Goal: Complete application form

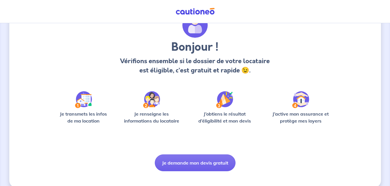
scroll to position [35, 0]
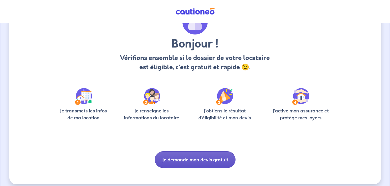
click at [199, 158] on button "Je demande mon devis gratuit" at bounding box center [195, 160] width 81 height 17
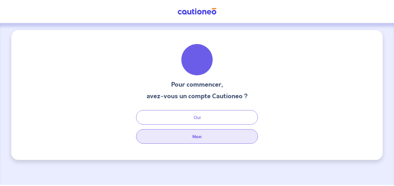
click at [195, 137] on button "Non" at bounding box center [197, 137] width 122 height 15
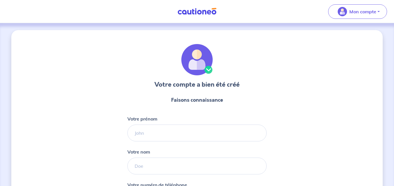
select select "FR"
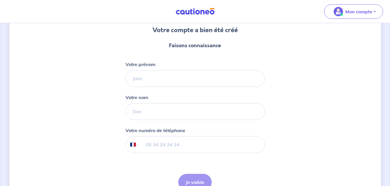
scroll to position [58, 0]
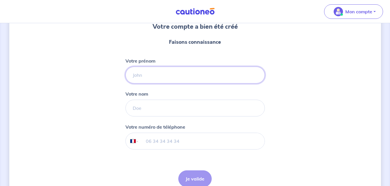
click at [155, 74] on input "Votre prénom" at bounding box center [194, 75] width 139 height 17
type input "[DEMOGRAPHIC_DATA]"
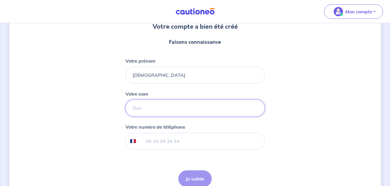
type input "DE [PERSON_NAME]"
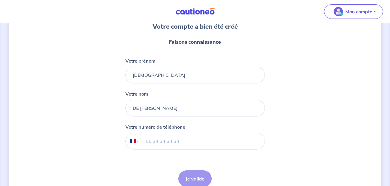
type input "[PHONE_NUMBER]"
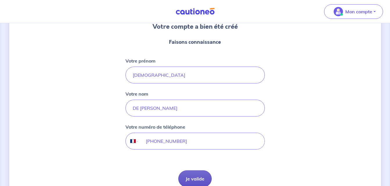
click at [201, 179] on button "Je valide" at bounding box center [194, 179] width 33 height 17
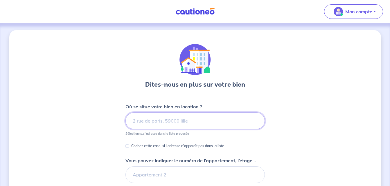
click at [151, 124] on input at bounding box center [194, 121] width 139 height 17
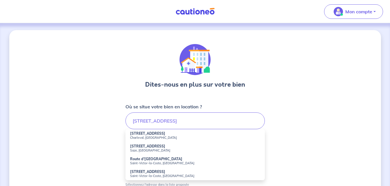
click at [145, 173] on strong "[STREET_ADDRESS]" at bounding box center [147, 172] width 35 height 4
type input "[STREET_ADDRESS]"
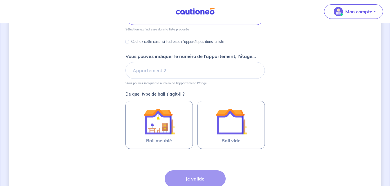
scroll to position [116, 0]
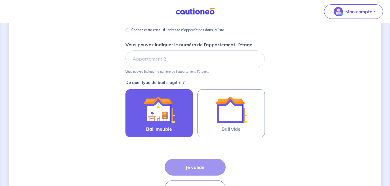
click at [160, 109] on img at bounding box center [158, 109] width 31 height 31
click at [0, 0] on input "Bail meublé" at bounding box center [0, 0] width 0 height 0
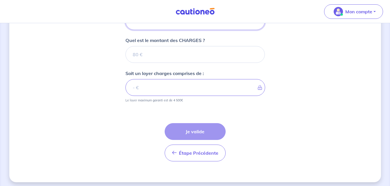
scroll to position [261, 0]
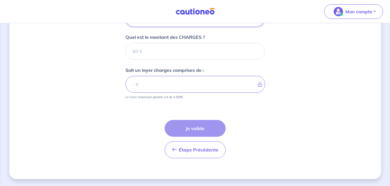
type input "0.01"
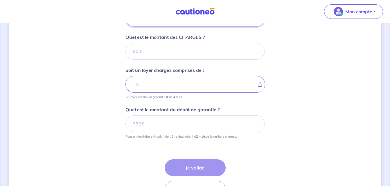
scroll to position [98, 0]
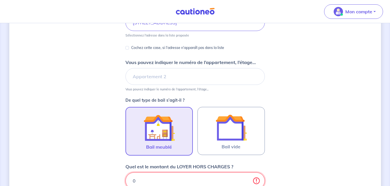
type input "0"
click at [256, 183] on input "0" at bounding box center [194, 181] width 139 height 17
type input "1"
type input "11"
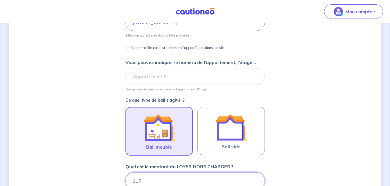
type input "1100"
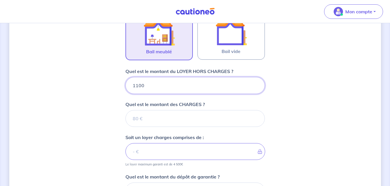
scroll to position [195, 0]
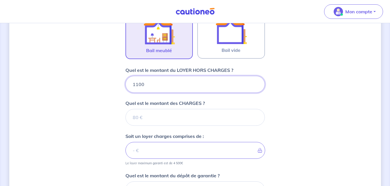
type input "1100"
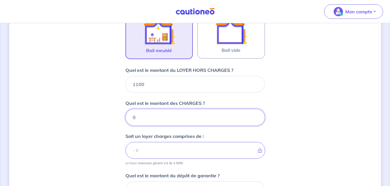
type input "0"
click at [255, 120] on input "0" at bounding box center [194, 117] width 139 height 17
type input "1100"
type input "1"
type input "1101"
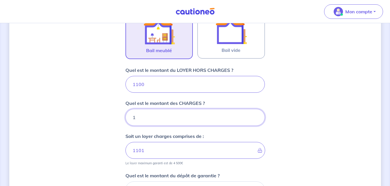
type input "18"
type input "1118"
type input "180"
type input "1280"
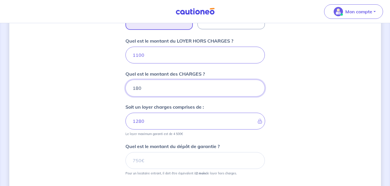
scroll to position [230, 0]
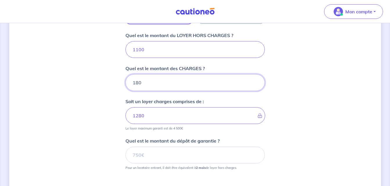
type input "180"
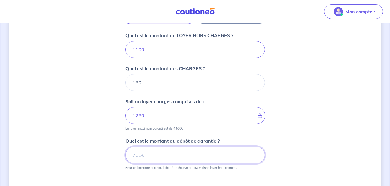
click at [150, 155] on input "Quel est le montant du dépôt de garantie ?" at bounding box center [194, 155] width 139 height 17
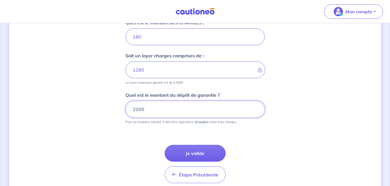
scroll to position [277, 0]
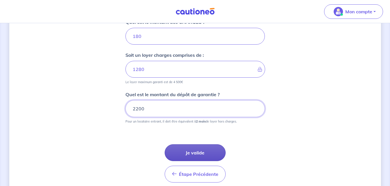
type input "2200"
click at [201, 151] on button "Je valide" at bounding box center [195, 153] width 61 height 17
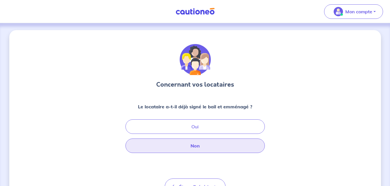
click at [190, 146] on button "Non" at bounding box center [194, 146] width 139 height 15
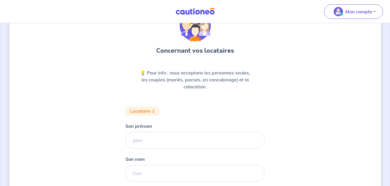
scroll to position [46, 0]
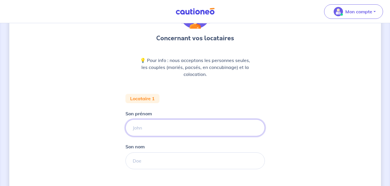
click at [148, 129] on input "Son prénom" at bounding box center [194, 128] width 139 height 17
type input "Emmanuelle"
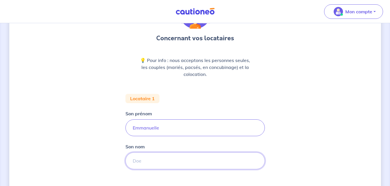
click at [144, 160] on input "Son nom" at bounding box center [194, 161] width 139 height 17
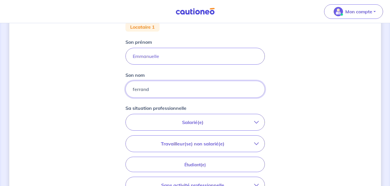
scroll to position [128, 0]
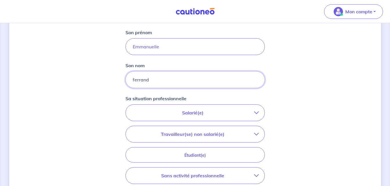
type input "ferrand"
click at [194, 112] on p "Salarié(e)" at bounding box center [193, 113] width 123 height 7
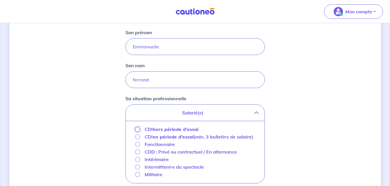
click at [137, 129] on input "CDI hors période d'essai" at bounding box center [137, 129] width 5 height 5
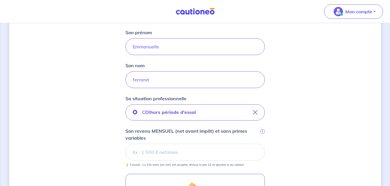
click at [149, 152] on input "Son revenu MENSUEL (net avant impôt) et sans primes variables i" at bounding box center [194, 152] width 139 height 17
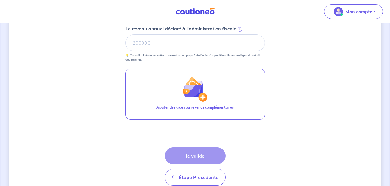
scroll to position [290, 0]
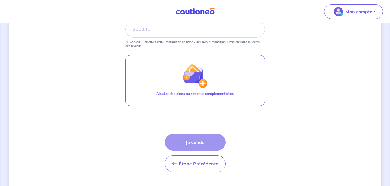
click at [196, 142] on div "Étape Précédente Précédent Je valide Je valide" at bounding box center [195, 153] width 61 height 38
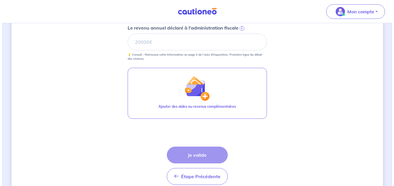
scroll to position [279, 0]
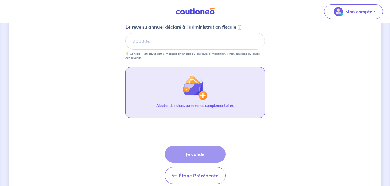
click at [204, 96] on img "button" at bounding box center [194, 87] width 25 height 25
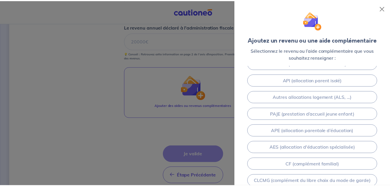
scroll to position [109, 0]
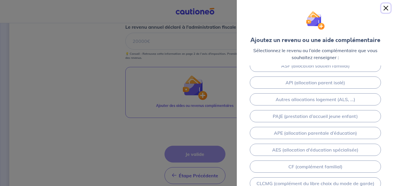
click at [387, 8] on button "Close" at bounding box center [386, 7] width 9 height 9
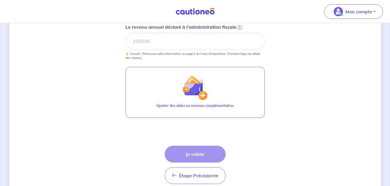
click at [202, 153] on div "Étape Précédente Précédent Je valide Je valide" at bounding box center [195, 165] width 61 height 38
click at [157, 42] on input "Le revenu annuel déclaré à l'administration fiscale i" at bounding box center [194, 41] width 139 height 17
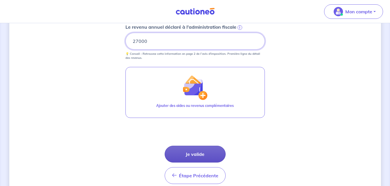
type input "27000"
click at [182, 155] on button "Je valide" at bounding box center [195, 154] width 61 height 17
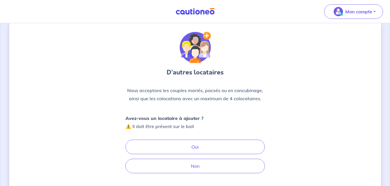
scroll to position [23, 0]
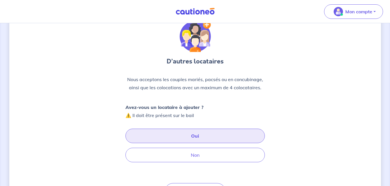
click at [209, 134] on button "Oui" at bounding box center [194, 136] width 139 height 15
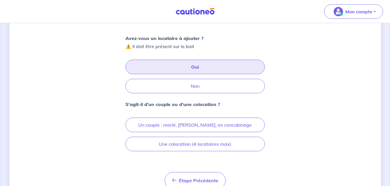
scroll to position [93, 0]
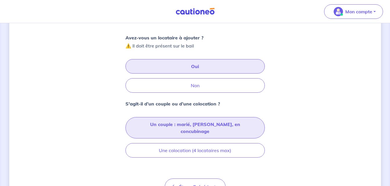
click at [209, 124] on button "Un couple : marié, [PERSON_NAME], en concubinage" at bounding box center [194, 127] width 139 height 21
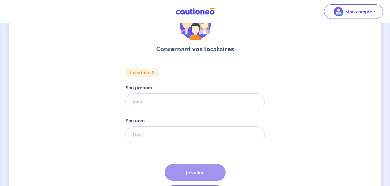
scroll to position [46, 0]
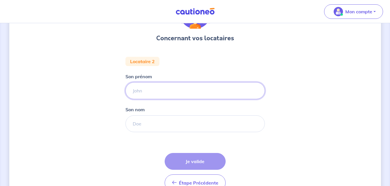
click at [148, 91] on input "Son prénom" at bounding box center [194, 90] width 139 height 17
type input "[DEMOGRAPHIC_DATA]"
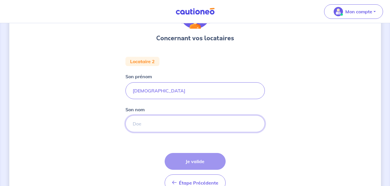
click at [148, 124] on input "Son nom" at bounding box center [194, 124] width 139 height 17
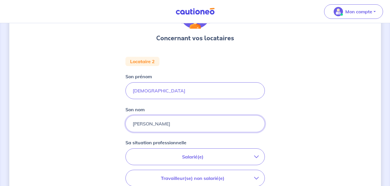
type input "[PERSON_NAME]"
click at [193, 157] on p "Salarié(e)" at bounding box center [193, 157] width 123 height 7
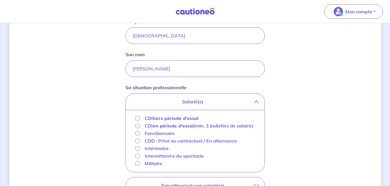
scroll to position [105, 0]
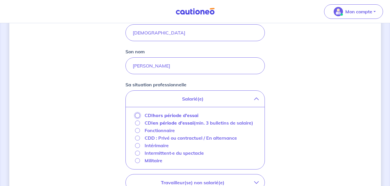
click at [137, 115] on input "CDI hors période d'essai" at bounding box center [137, 115] width 5 height 5
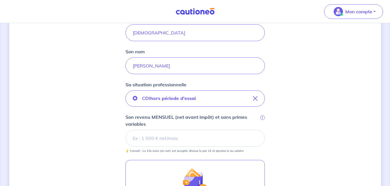
click at [155, 139] on input "Son revenu MENSUEL (net avant impôt) et sans primes variables i" at bounding box center [194, 138] width 139 height 17
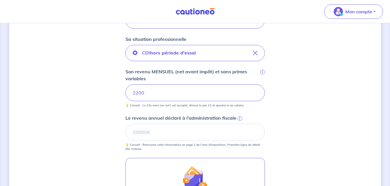
scroll to position [151, 0]
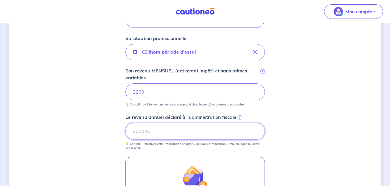
click at [154, 132] on input "Le revenu annuel déclaré à l'administration fiscale i" at bounding box center [194, 131] width 139 height 17
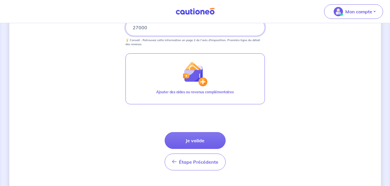
scroll to position [256, 0]
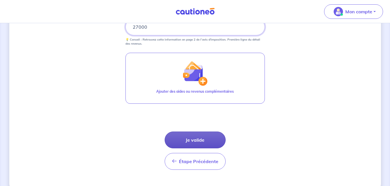
type input "27000"
click at [192, 139] on button "Je valide" at bounding box center [195, 140] width 61 height 17
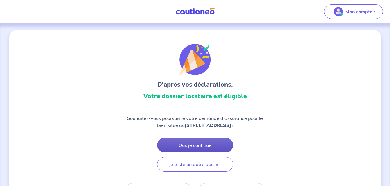
click at [194, 151] on button "Oui, je continue" at bounding box center [195, 145] width 76 height 15
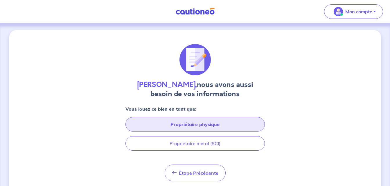
click at [193, 123] on button "Propriétaire physique" at bounding box center [194, 124] width 139 height 15
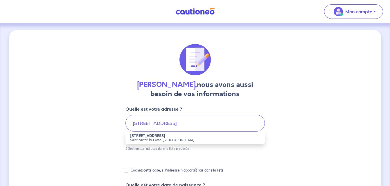
click at [144, 138] on strong "[STREET_ADDRESS]" at bounding box center [147, 136] width 35 height 4
type input "[STREET_ADDRESS]"
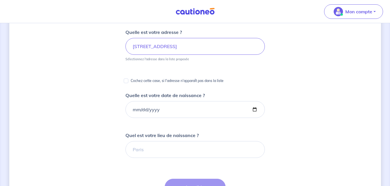
scroll to position [81, 0]
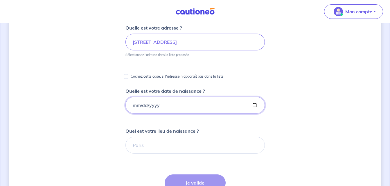
click at [161, 103] on input "Quelle est votre date de naissance ?" at bounding box center [194, 105] width 139 height 17
type input "[DATE]"
click at [165, 142] on input "Quel est votre lieu de naissance ?" at bounding box center [194, 145] width 139 height 17
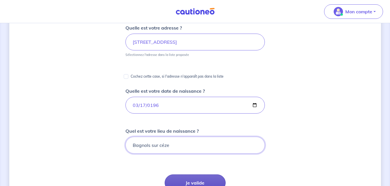
type input "Bagnols sur céze"
click at [191, 179] on button "Je valide" at bounding box center [195, 183] width 61 height 17
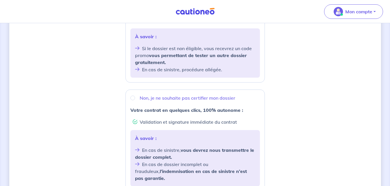
scroll to position [174, 0]
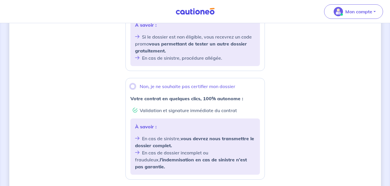
click at [131, 86] on input "Non, je ne souhaite pas certifier mon dossier" at bounding box center [132, 86] width 5 height 5
radio input "true"
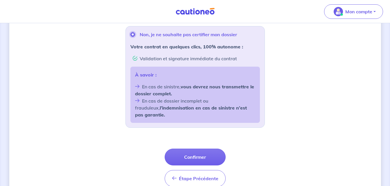
scroll to position [232, 0]
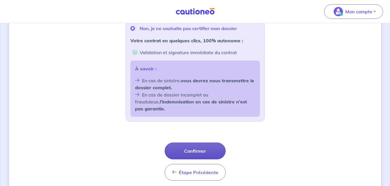
click at [207, 146] on button "Confirmer" at bounding box center [195, 151] width 61 height 17
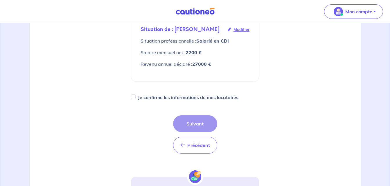
scroll to position [186, 0]
click at [194, 129] on div "Précédent Précédent Suivant" at bounding box center [195, 134] width 44 height 38
click at [132, 99] on input "Je confirme les informations de mes locataires" at bounding box center [133, 96] width 5 height 5
checkbox input "true"
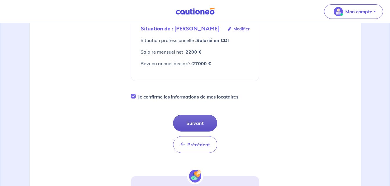
click at [201, 128] on button "Suivant" at bounding box center [195, 123] width 44 height 17
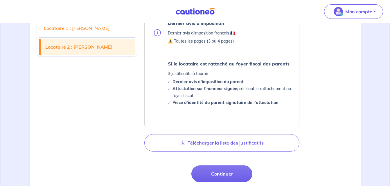
scroll to position [596, 0]
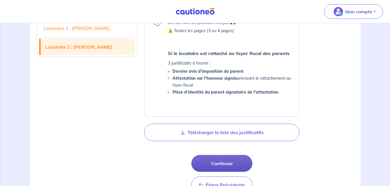
click at [219, 161] on button "Continuer" at bounding box center [221, 163] width 61 height 17
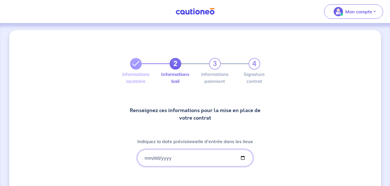
click at [175, 156] on input "Indiquez la date prévisionnelle d'entrée dans les lieux" at bounding box center [195, 158] width 116 height 17
type input "[DATE]"
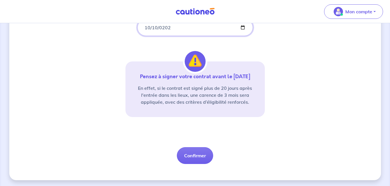
scroll to position [132, 0]
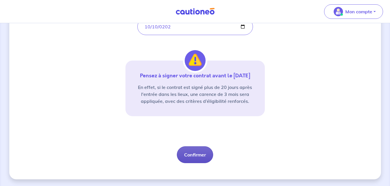
click at [198, 153] on button "Confirmer" at bounding box center [195, 155] width 36 height 17
select select "FR"
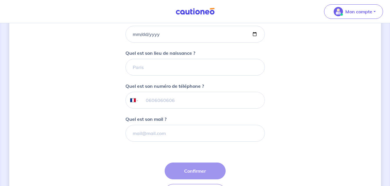
scroll to position [139, 0]
